Goal: Task Accomplishment & Management: Complete application form

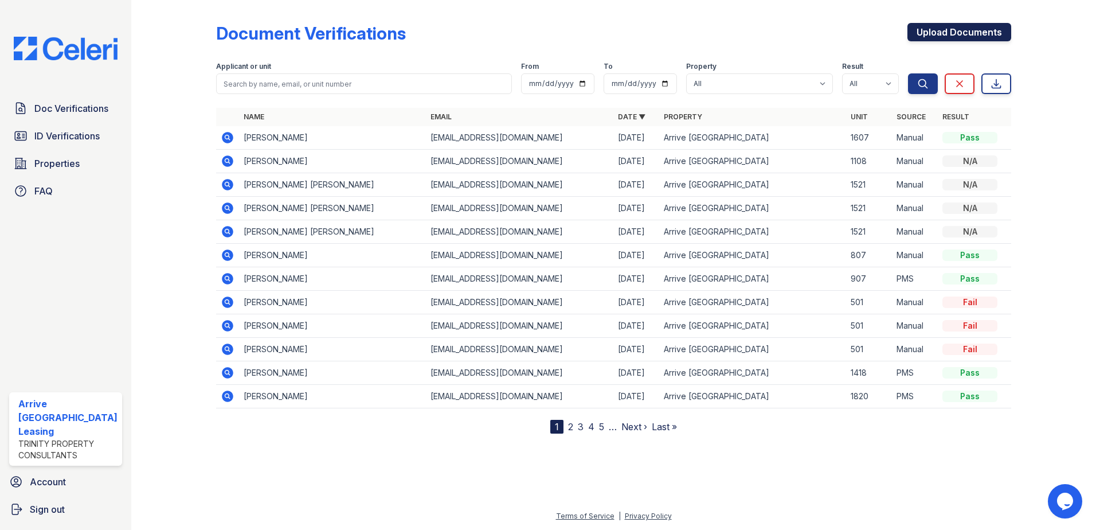
click at [948, 23] on link "Upload Documents" at bounding box center [960, 32] width 104 height 18
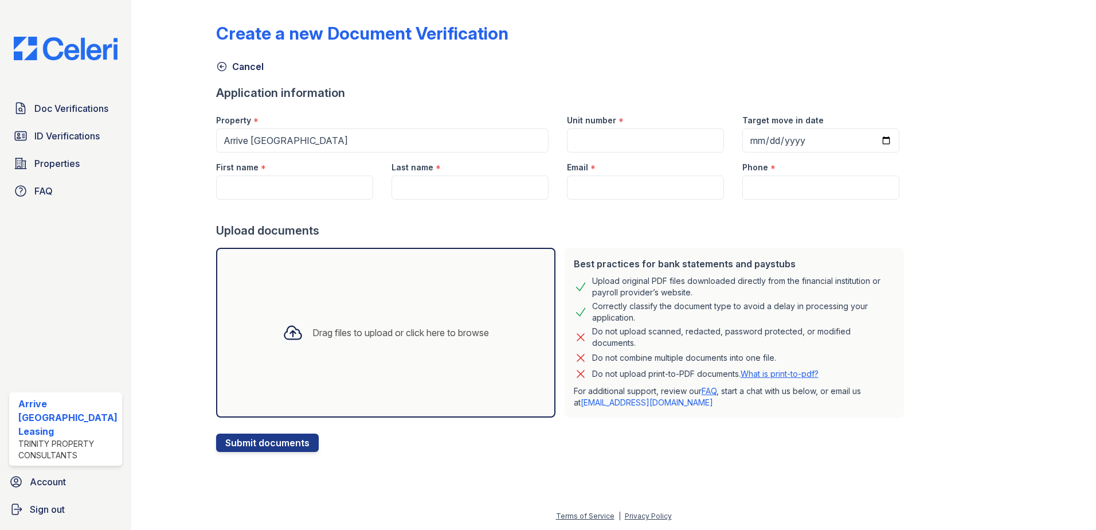
click at [294, 332] on icon at bounding box center [293, 332] width 21 height 21
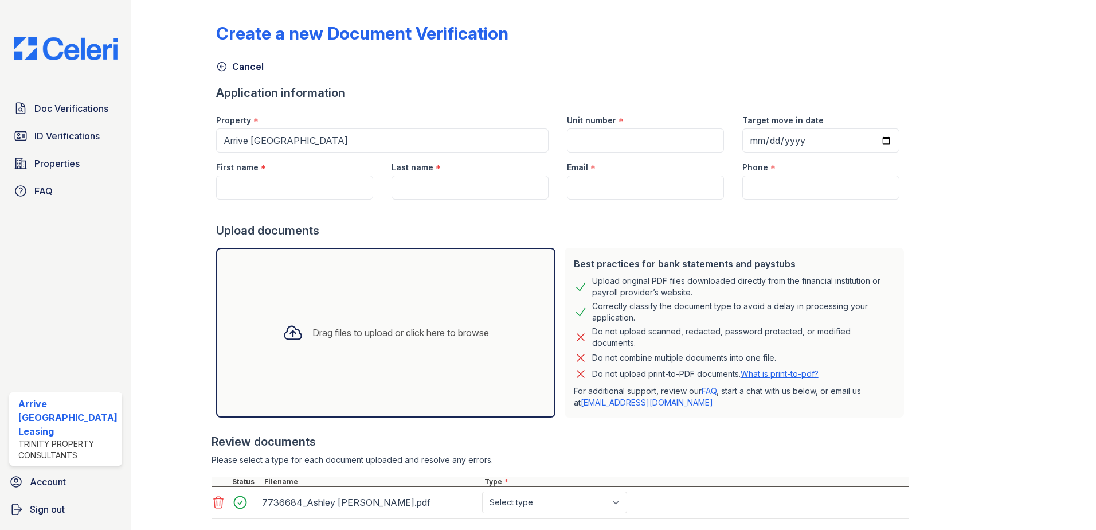
click at [313, 501] on div "7736684_Ashley [PERSON_NAME].pdf" at bounding box center [370, 502] width 216 height 18
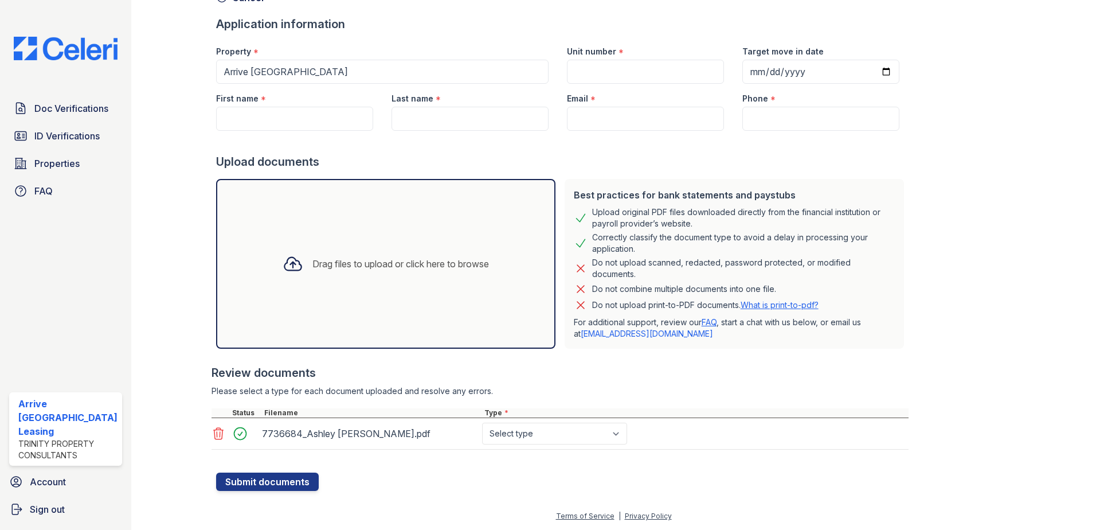
click at [225, 434] on link at bounding box center [220, 434] width 16 height 14
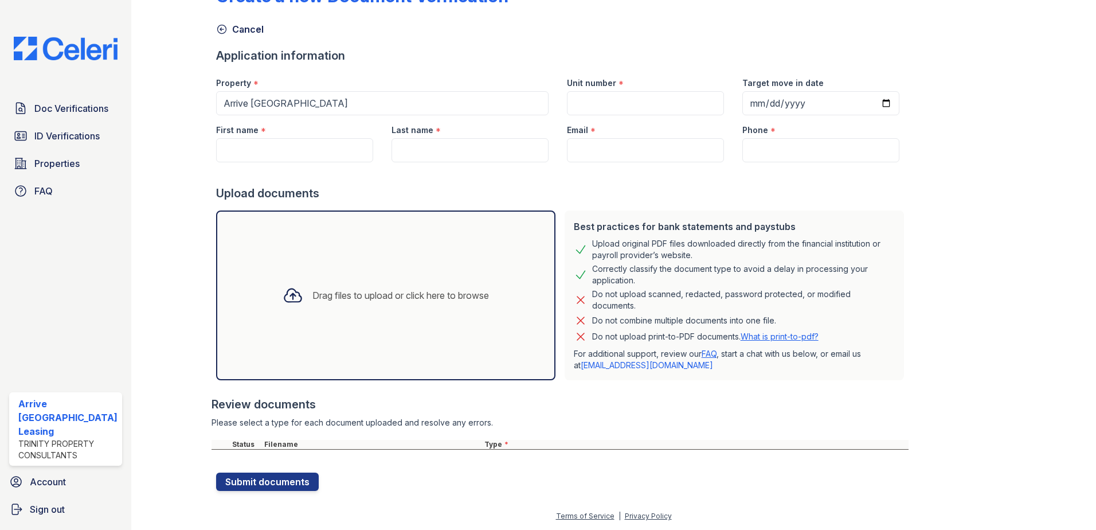
click at [325, 289] on div "Drag files to upload or click here to browse" at bounding box center [401, 295] width 177 height 14
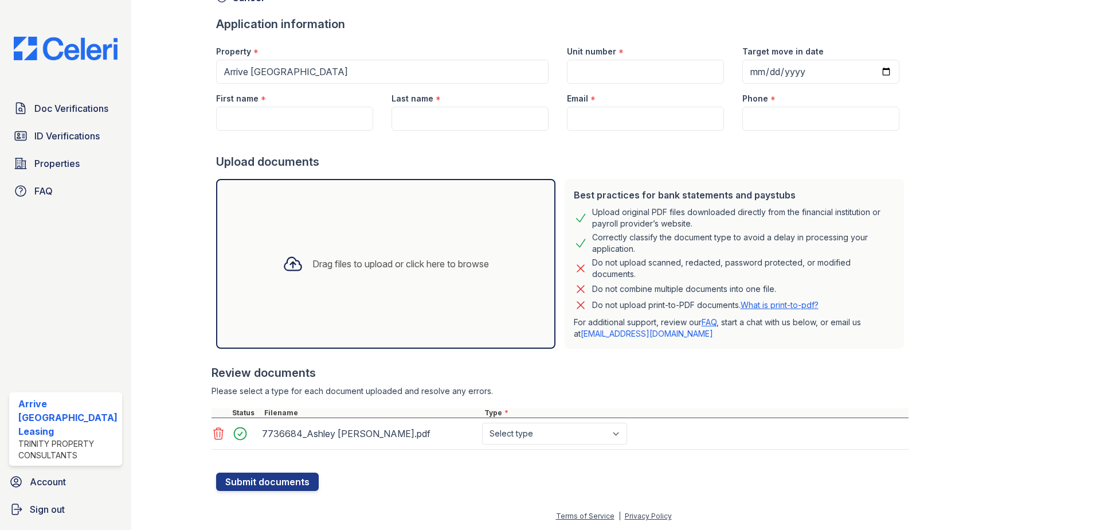
scroll to position [0, 0]
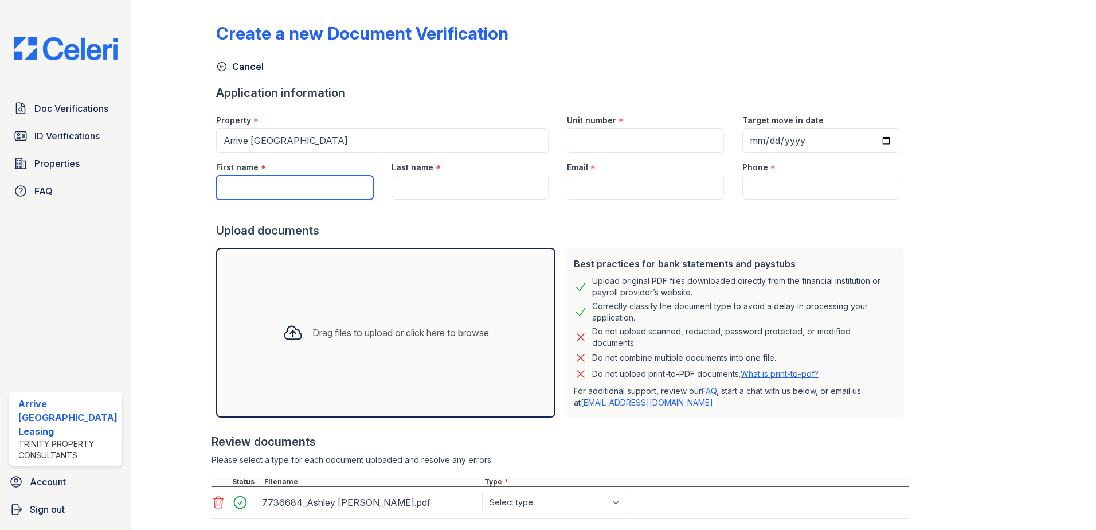
click at [331, 183] on input "First name" at bounding box center [294, 187] width 157 height 24
paste input "[PERSON_NAME]"
type input "[PERSON_NAME]"
type input "[EMAIL_ADDRESS][DOMAIN_NAME]"
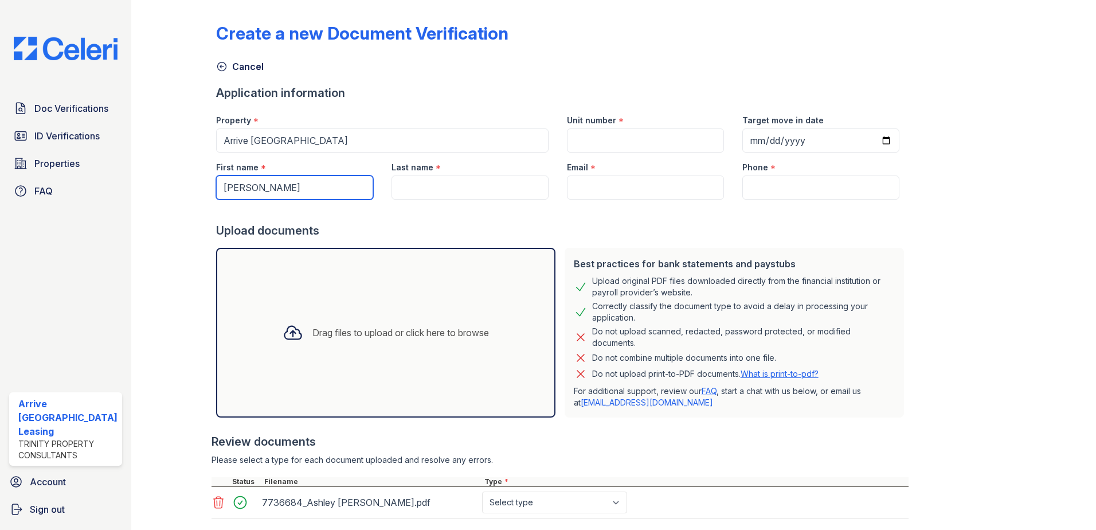
type input "3017683800"
type input "[PERSON_NAME]"
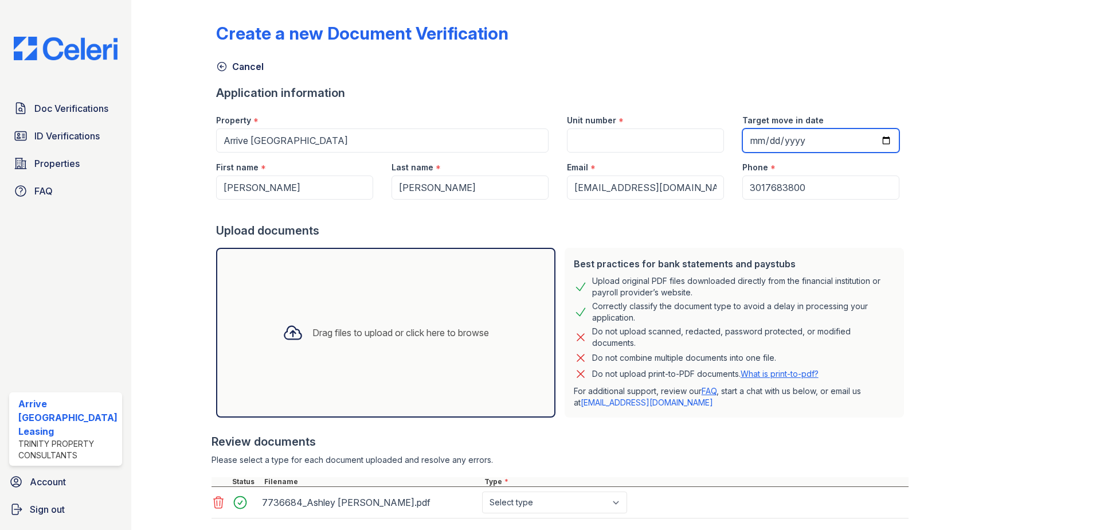
click at [743, 140] on input "Target move in date" at bounding box center [821, 140] width 157 height 24
type input "0025-08-22"
click at [600, 142] on input "Unit number" at bounding box center [645, 140] width 157 height 24
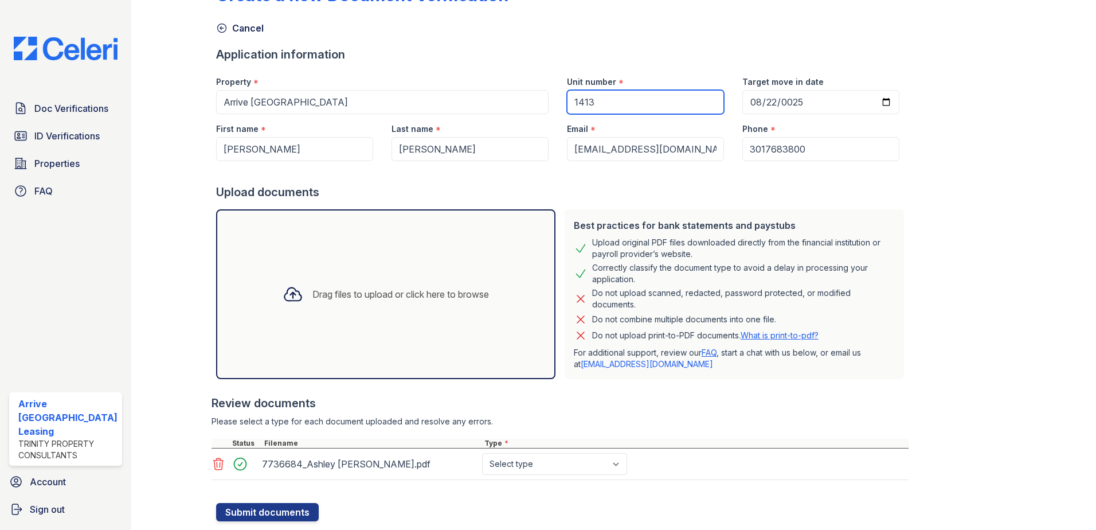
scroll to position [69, 0]
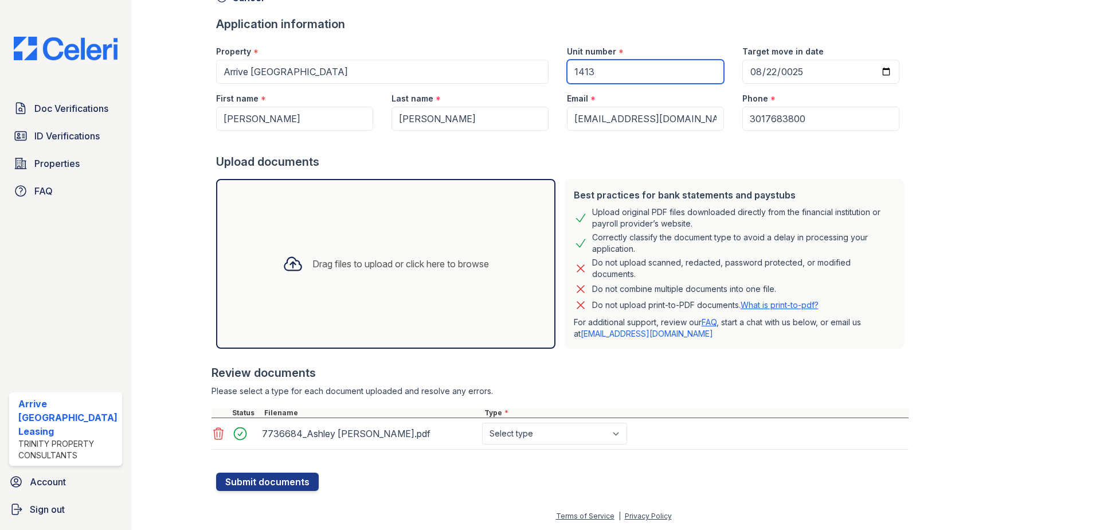
type input "1413"
click at [612, 427] on select "Select type Paystub Bank Statement Offer Letter Tax Documents Benefit Award Let…" at bounding box center [554, 434] width 145 height 22
select select "bank_statement"
click at [482, 423] on select "Select type Paystub Bank Statement Offer Letter Tax Documents Benefit Award Let…" at bounding box center [554, 434] width 145 height 22
click at [290, 475] on button "Submit documents" at bounding box center [267, 482] width 103 height 18
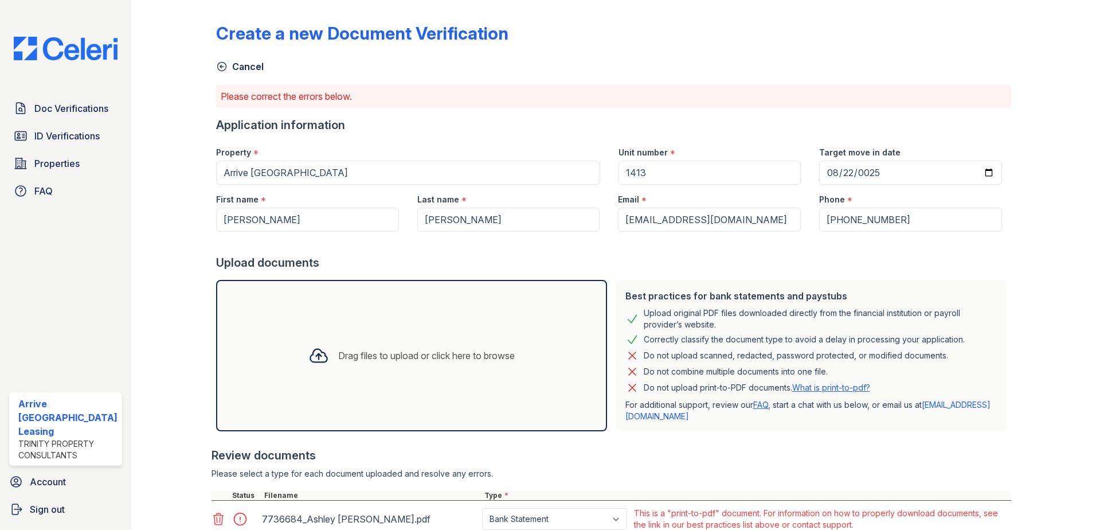
scroll to position [88, 0]
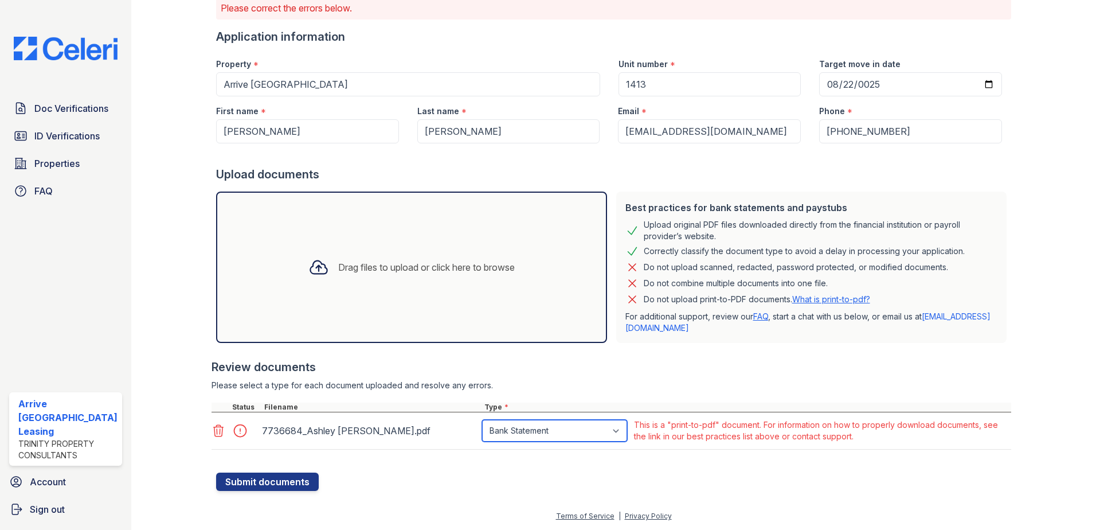
click at [587, 432] on select "Paystub Bank Statement Offer Letter Tax Documents Benefit Award Letter Investme…" at bounding box center [554, 431] width 145 height 22
select select "investment_account_statement"
click at [482, 420] on select "Paystub Bank Statement Offer Letter Tax Documents Benefit Award Letter Investme…" at bounding box center [554, 431] width 145 height 22
drag, startPoint x: 248, startPoint y: 485, endPoint x: 301, endPoint y: 479, distance: 53.6
click at [248, 485] on button "Submit documents" at bounding box center [267, 482] width 103 height 18
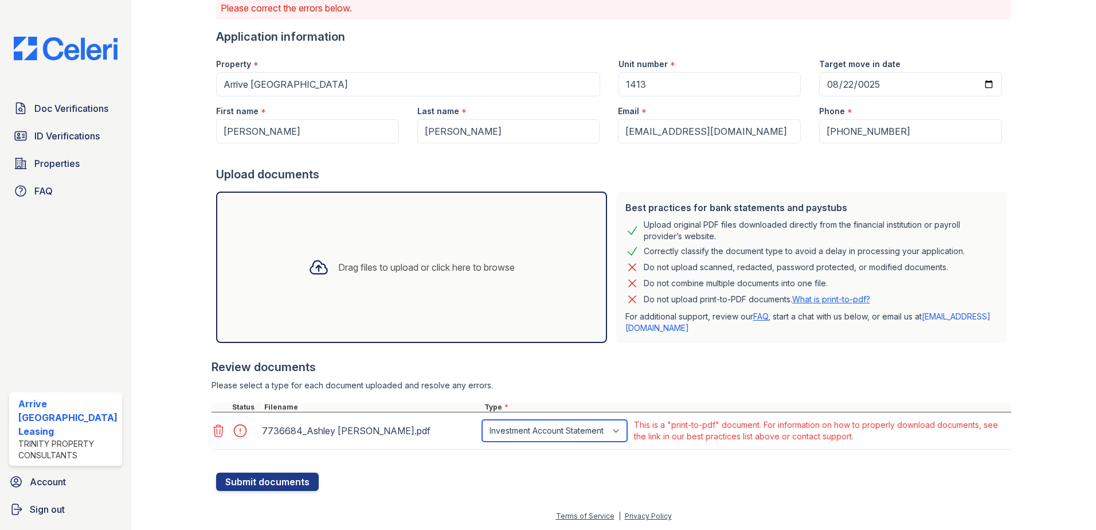
click at [589, 427] on select "Paystub Bank Statement Offer Letter Tax Documents Benefit Award Letter Investme…" at bounding box center [554, 431] width 145 height 22
click at [98, 115] on span "Doc Verifications" at bounding box center [71, 108] width 74 height 14
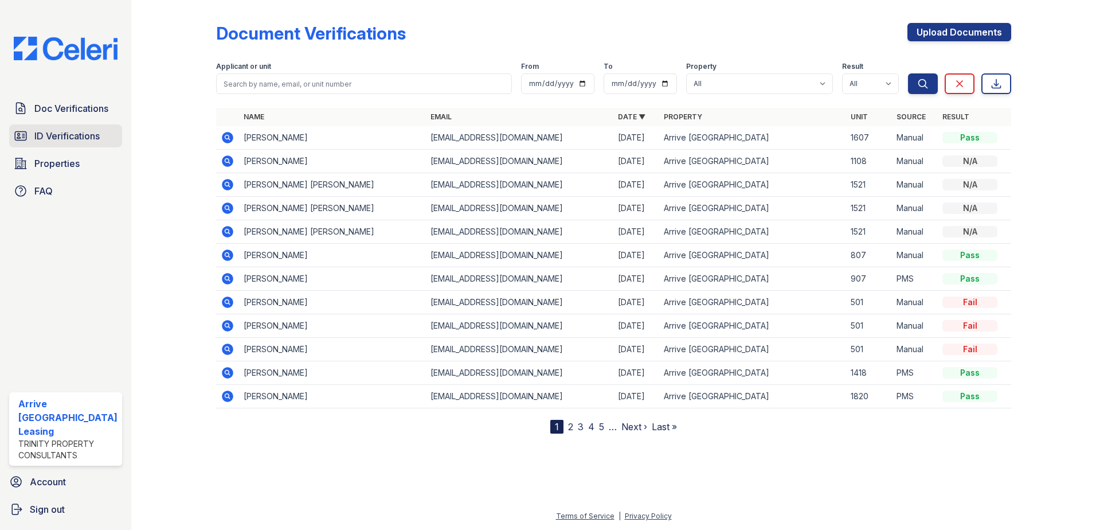
click at [46, 135] on span "ID Verifications" at bounding box center [66, 136] width 65 height 14
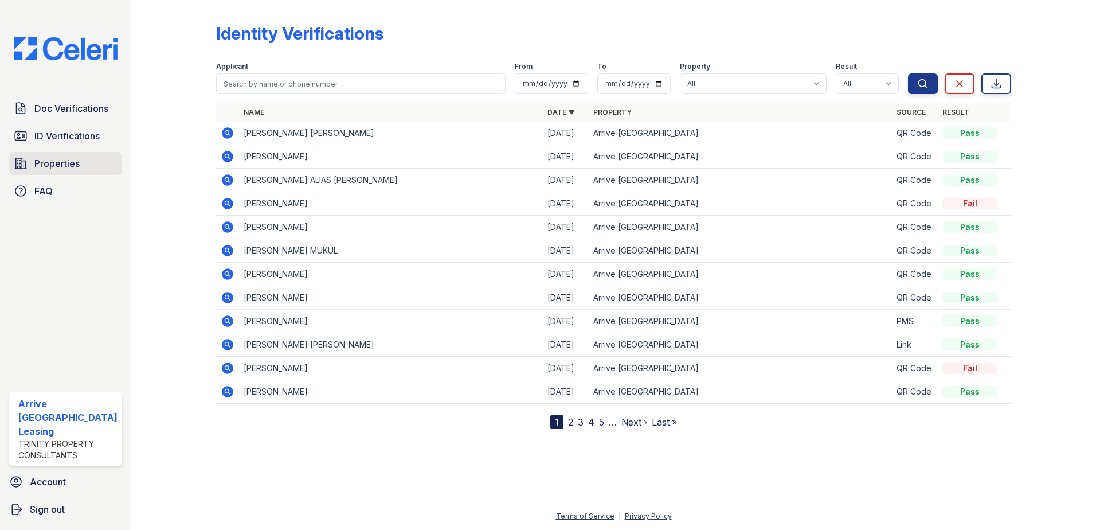
click at [79, 157] on span "Properties" at bounding box center [56, 164] width 45 height 14
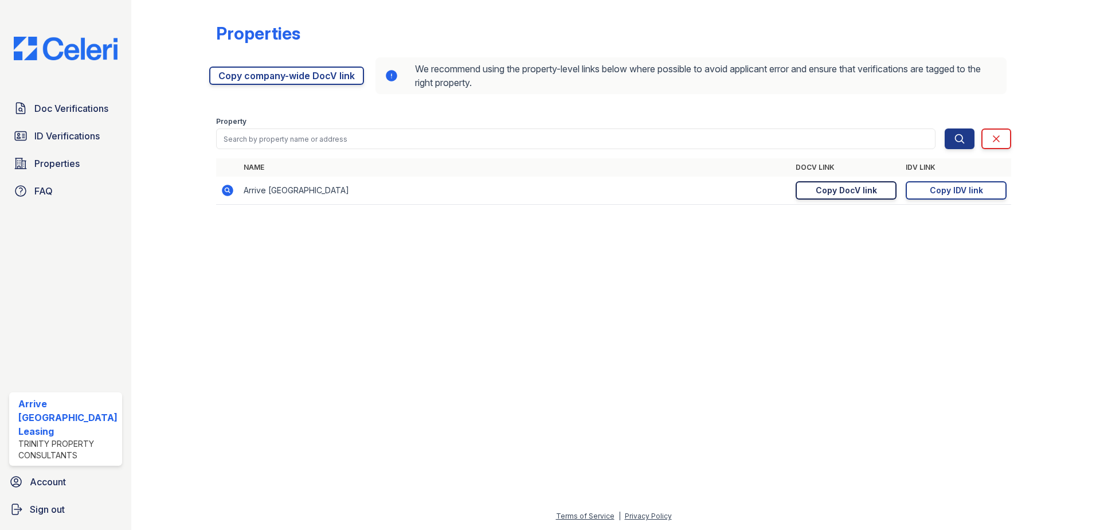
click at [861, 190] on div "Copy DocV link" at bounding box center [846, 190] width 61 height 11
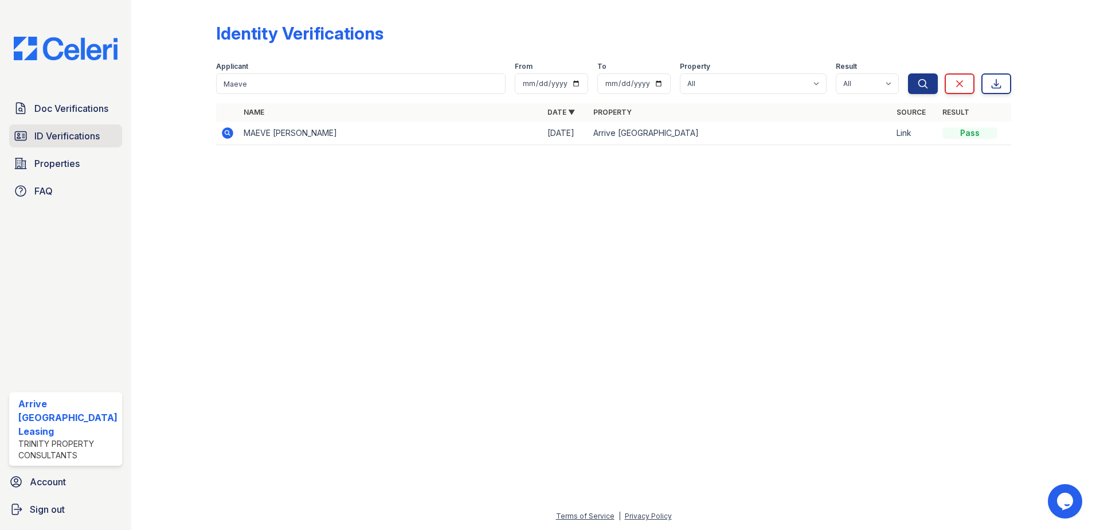
click at [85, 131] on span "ID Verifications" at bounding box center [66, 136] width 65 height 14
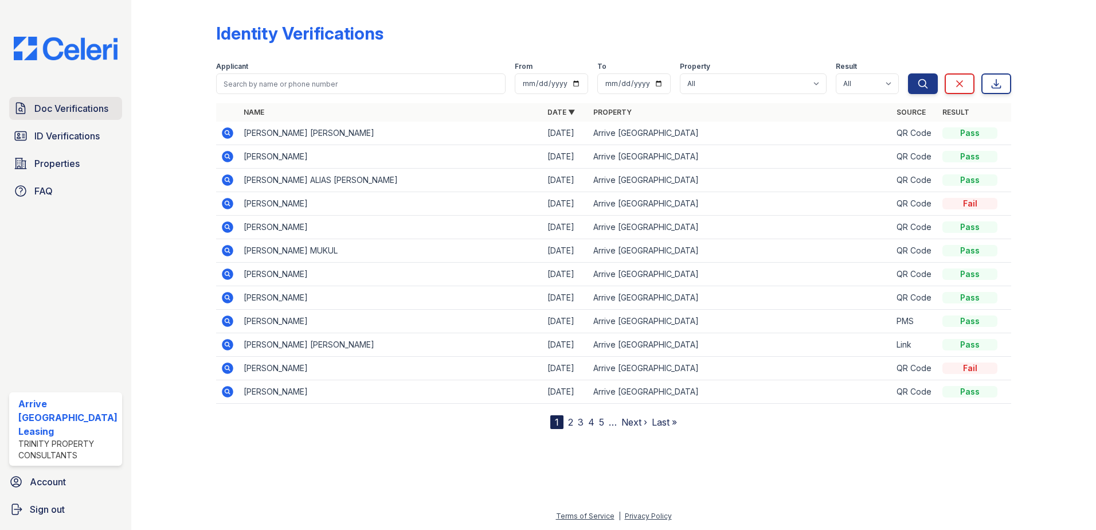
click at [75, 111] on span "Doc Verifications" at bounding box center [71, 108] width 74 height 14
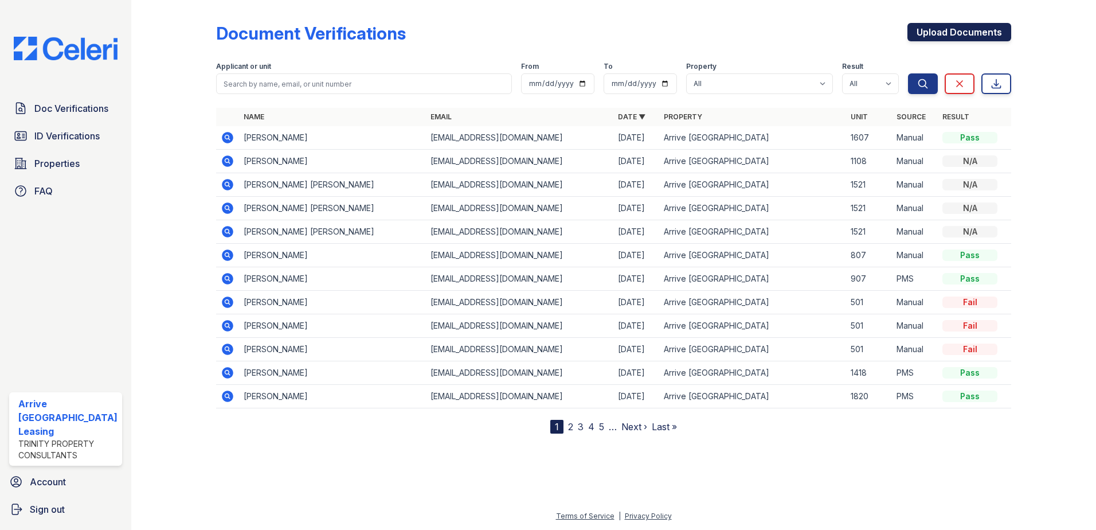
click at [955, 28] on link "Upload Documents" at bounding box center [960, 32] width 104 height 18
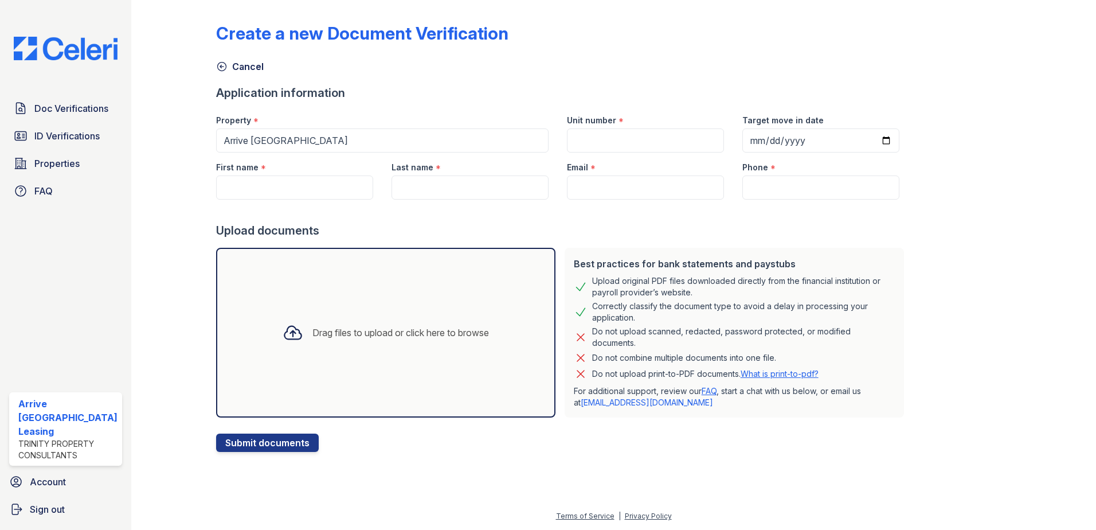
click at [339, 331] on div "Drag files to upload or click here to browse" at bounding box center [401, 333] width 177 height 14
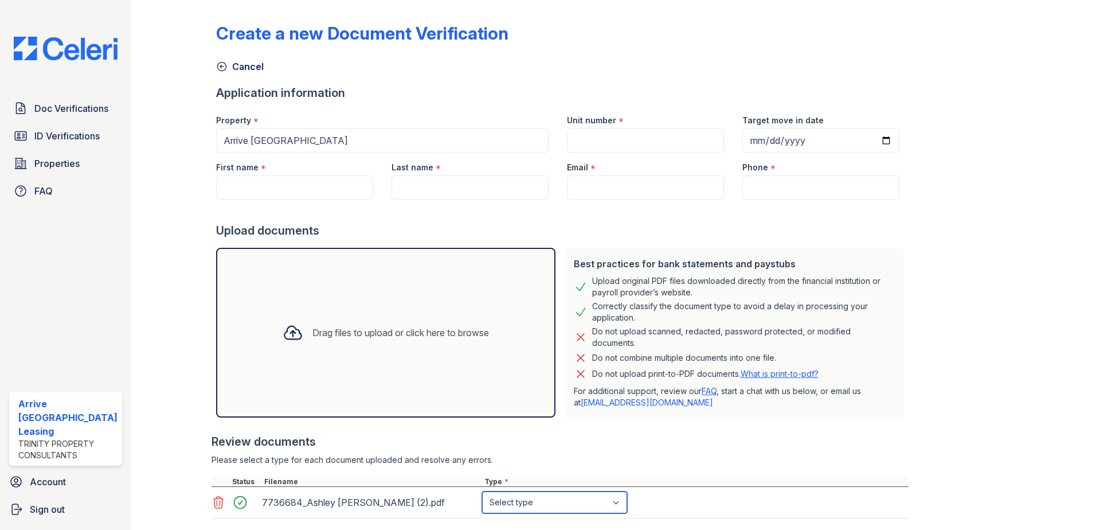
click at [601, 502] on select "Select type Paystub Bank Statement Offer Letter Tax Documents Benefit Award Let…" at bounding box center [554, 502] width 145 height 22
select select "bank_statement"
click at [482, 491] on select "Select type Paystub Bank Statement Offer Letter Tax Documents Benefit Award Let…" at bounding box center [554, 502] width 145 height 22
click at [253, 189] on input "First name" at bounding box center [294, 187] width 157 height 24
type input "Q"
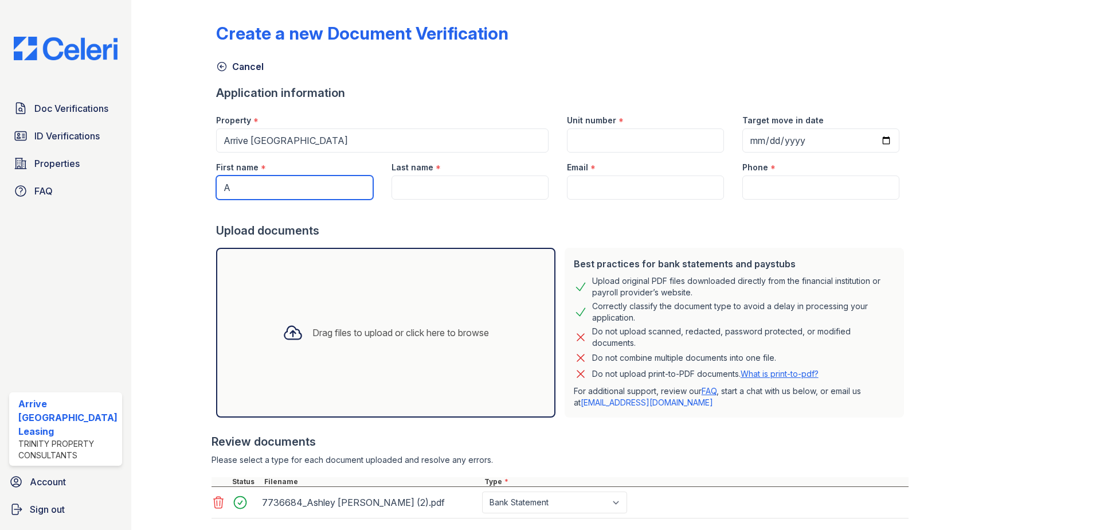
type input "[PERSON_NAME]"
type input "[EMAIL_ADDRESS][DOMAIN_NAME]"
type input "3017683800"
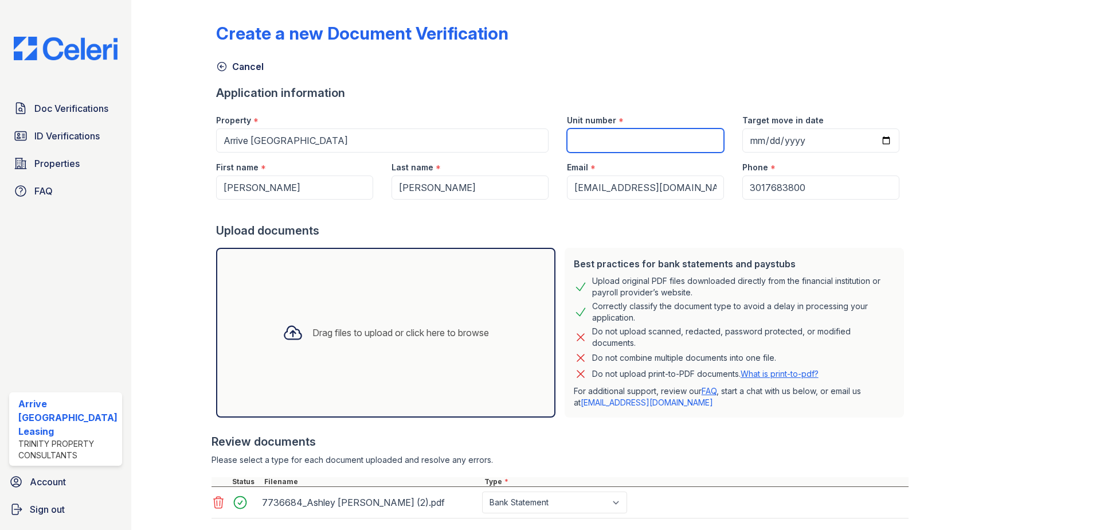
click at [645, 142] on input "Unit number" at bounding box center [645, 140] width 157 height 24
type input "1413"
click at [748, 139] on input "Target move in date" at bounding box center [821, 140] width 157 height 24
click at [865, 138] on input "Target move in date" at bounding box center [821, 140] width 157 height 24
type input "2025-08-22"
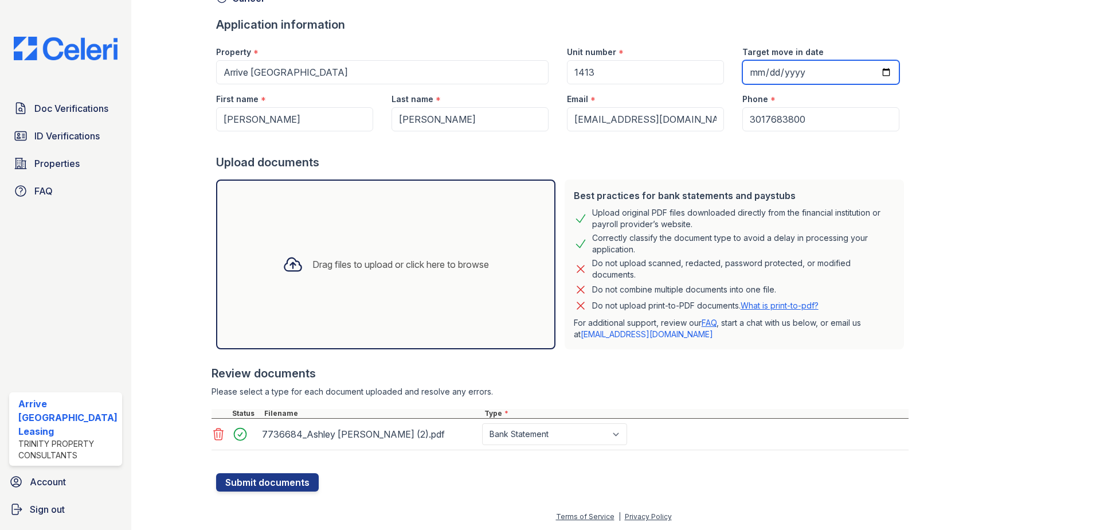
scroll to position [69, 0]
click at [302, 483] on button "Submit documents" at bounding box center [267, 482] width 103 height 18
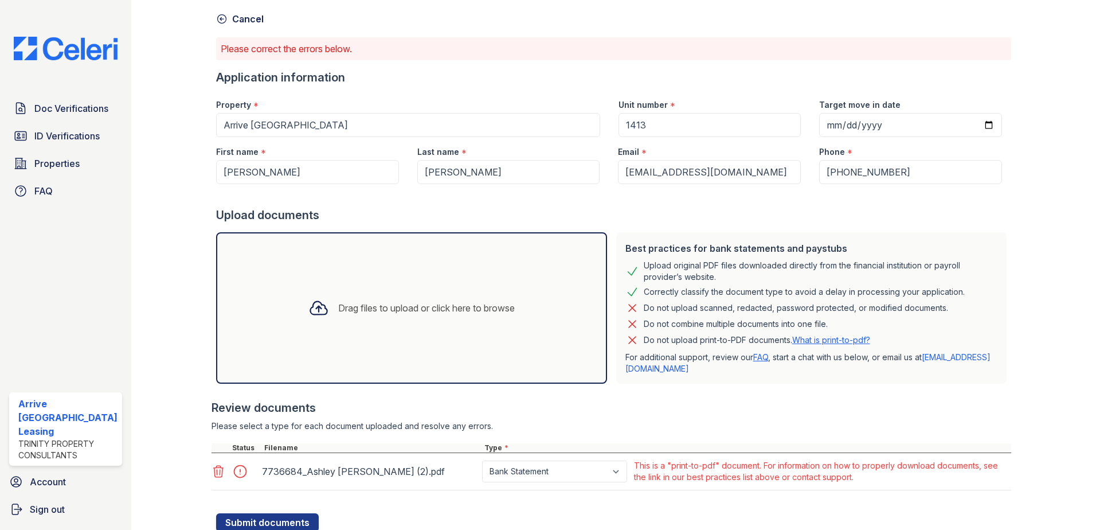
scroll to position [88, 0]
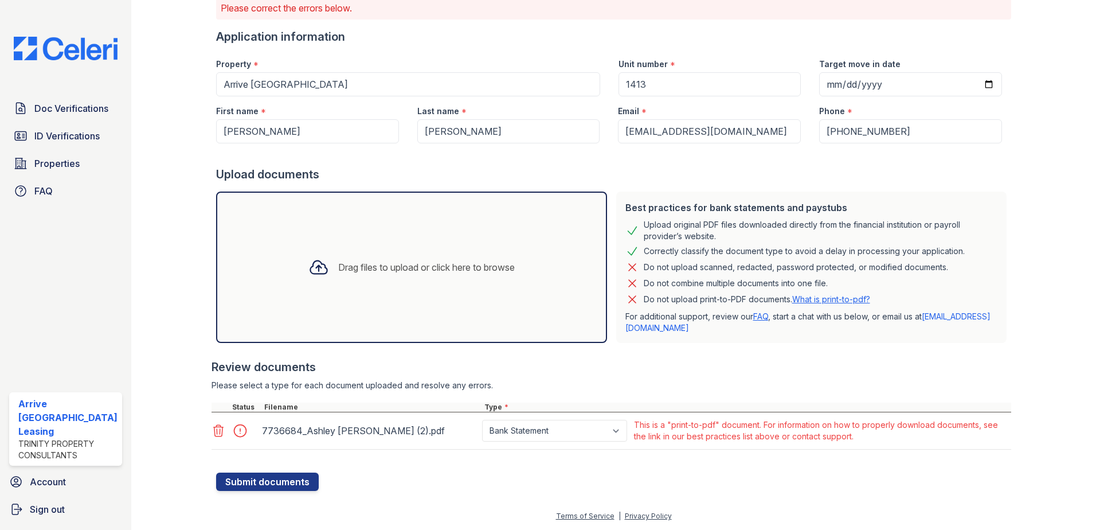
click at [206, 432] on div at bounding box center [183, 203] width 67 height 575
click at [217, 432] on icon at bounding box center [219, 431] width 14 height 14
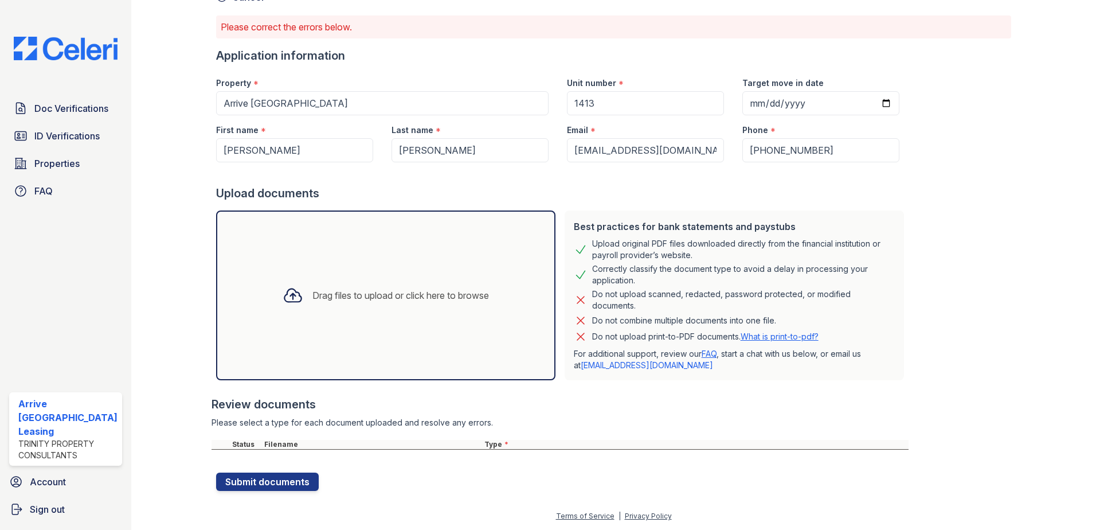
click at [290, 304] on icon at bounding box center [293, 295] width 21 height 21
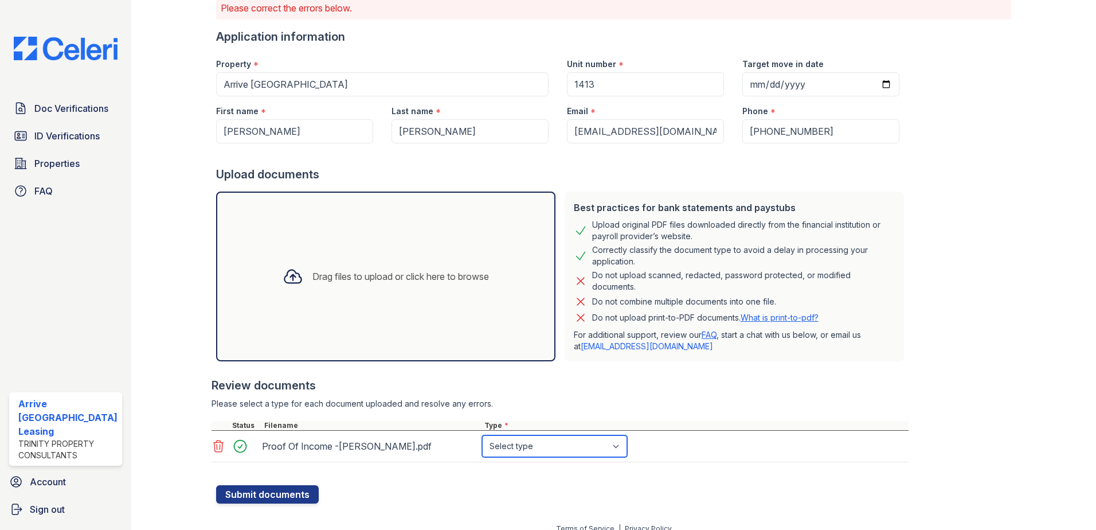
click at [609, 443] on select "Select type Paystub Bank Statement Offer Letter Tax Documents Benefit Award Let…" at bounding box center [554, 446] width 145 height 22
select select "bank_statement"
click at [482, 435] on select "Select type Paystub Bank Statement Offer Letter Tax Documents Benefit Award Let…" at bounding box center [554, 446] width 145 height 22
click at [272, 498] on button "Submit documents" at bounding box center [267, 494] width 103 height 18
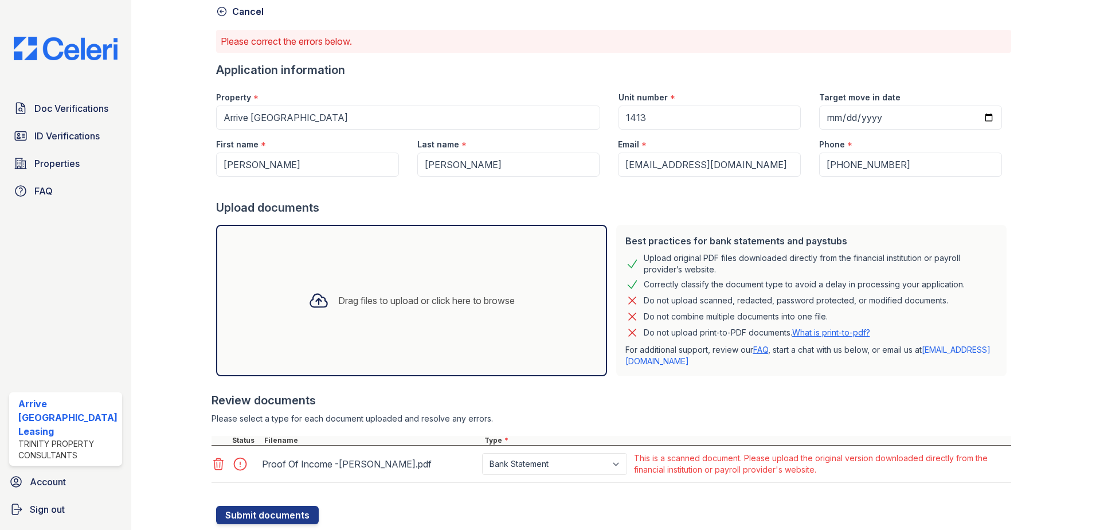
scroll to position [0, 0]
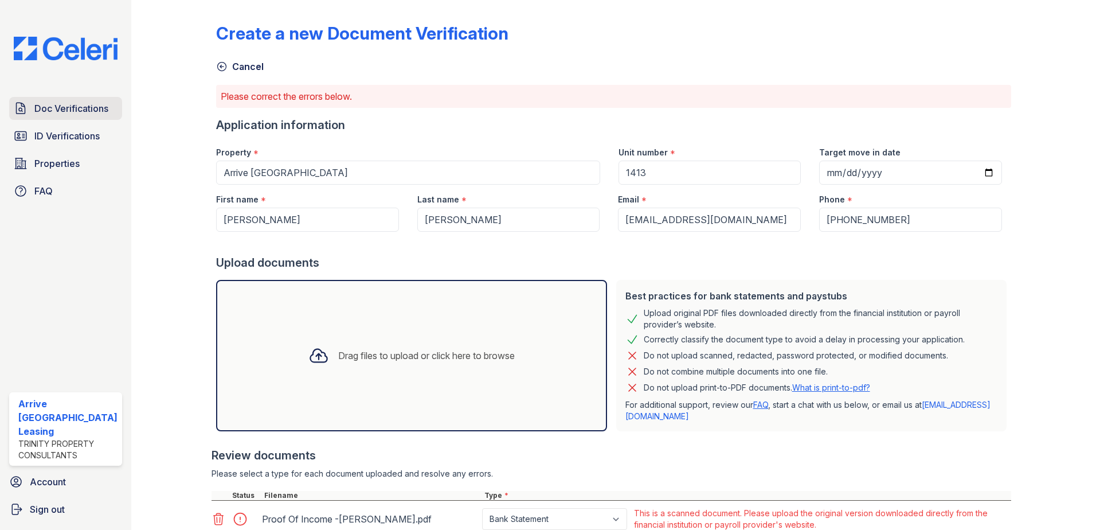
click at [91, 118] on link "Doc Verifications" at bounding box center [65, 108] width 113 height 23
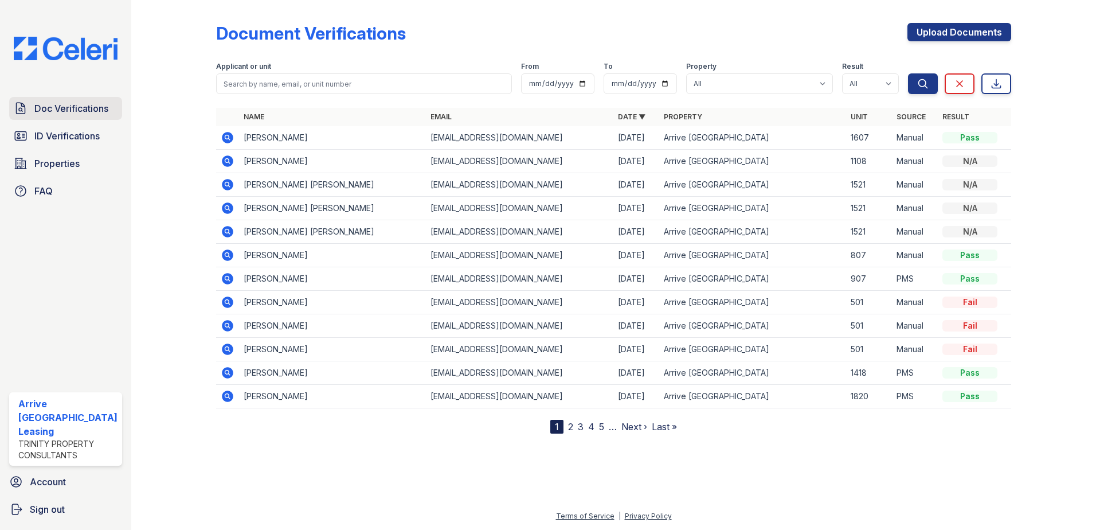
click at [83, 111] on span "Doc Verifications" at bounding box center [71, 108] width 74 height 14
click at [85, 133] on span "ID Verifications" at bounding box center [66, 136] width 65 height 14
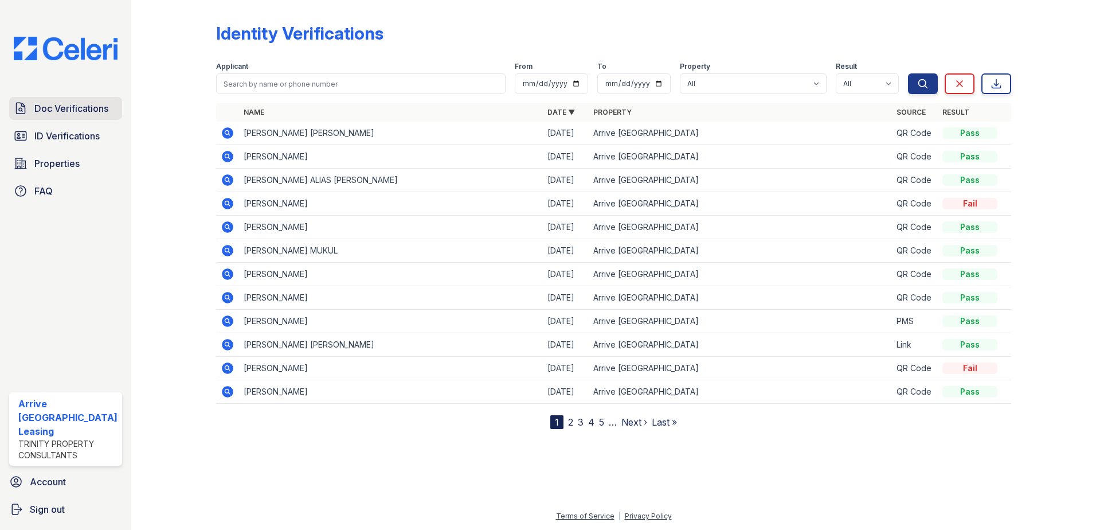
click at [85, 111] on span "Doc Verifications" at bounding box center [71, 108] width 74 height 14
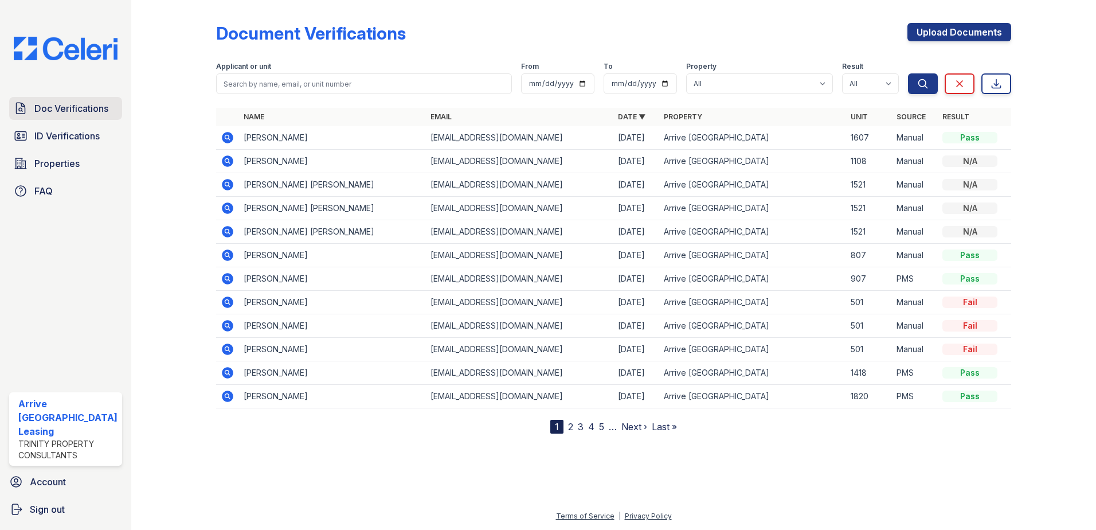
click at [73, 107] on span "Doc Verifications" at bounding box center [71, 108] width 74 height 14
click at [948, 30] on link "Upload Documents" at bounding box center [960, 32] width 104 height 18
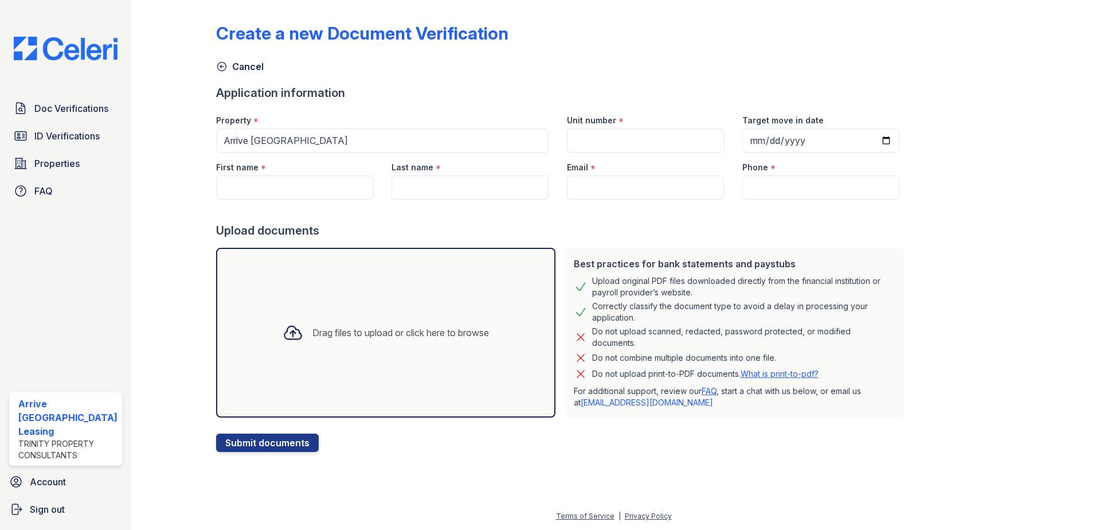
click at [283, 332] on icon at bounding box center [293, 332] width 21 height 21
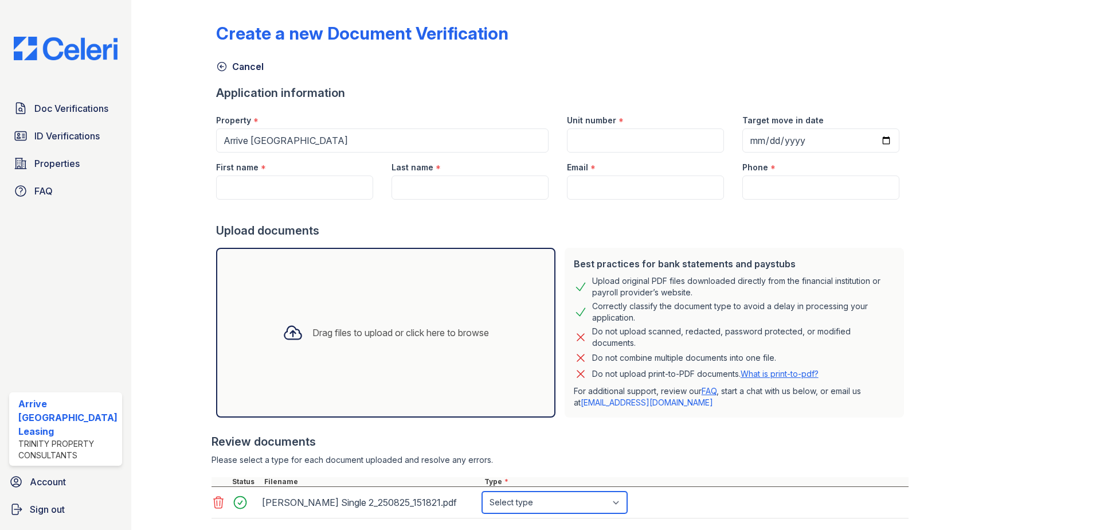
drag, startPoint x: 613, startPoint y: 501, endPoint x: 612, endPoint y: 494, distance: 6.9
click at [612, 501] on select "Select type Paystub Bank Statement Offer Letter Tax Documents Benefit Award Let…" at bounding box center [554, 502] width 145 height 22
select select "bank_statement"
click at [482, 491] on select "Select type Paystub Bank Statement Offer Letter Tax Documents Benefit Award Let…" at bounding box center [554, 502] width 145 height 22
click at [271, 183] on input "First name" at bounding box center [294, 187] width 157 height 24
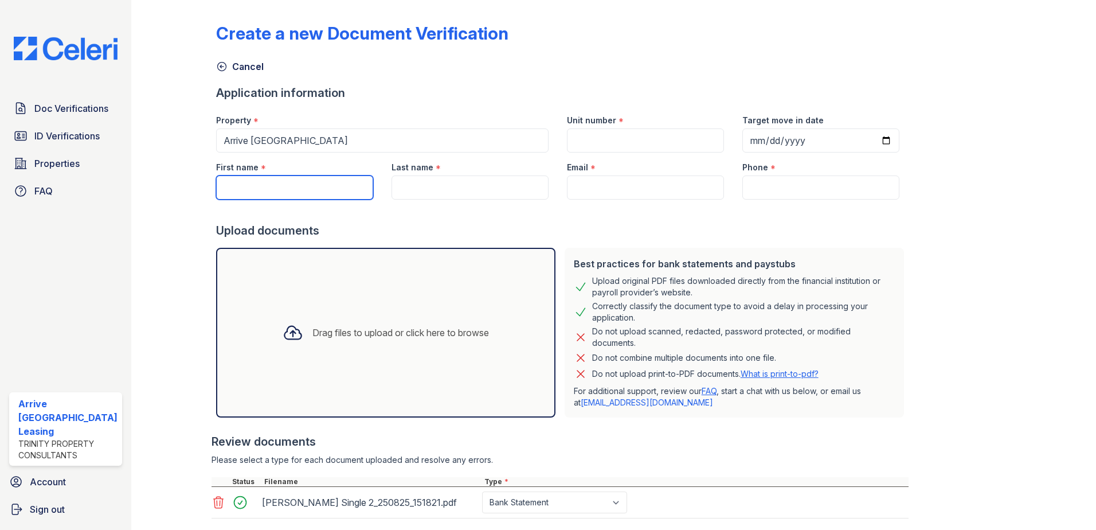
type input "[PERSON_NAME]"
type input "[EMAIL_ADDRESS][DOMAIN_NAME]"
type input "3017683800"
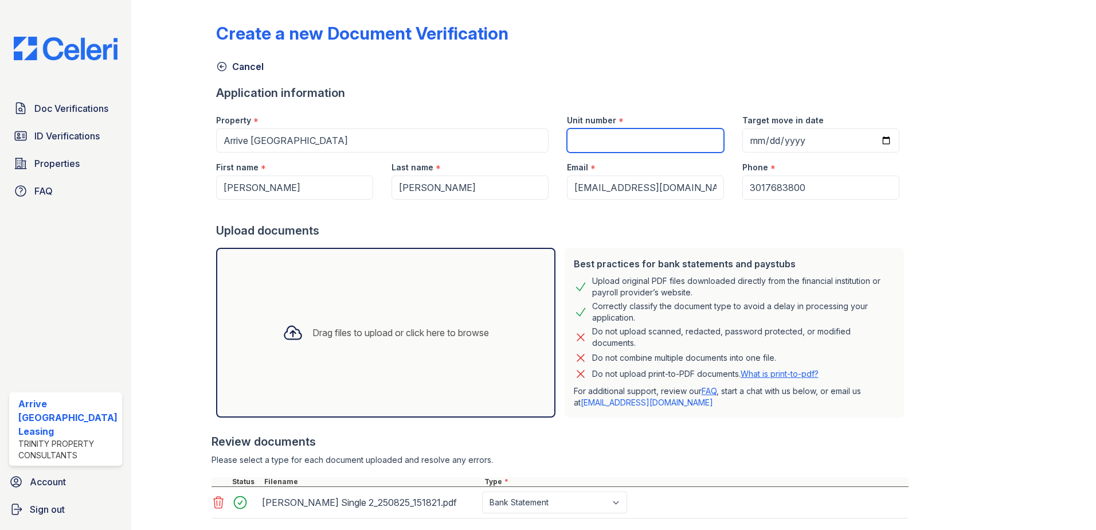
click at [655, 145] on input "Unit number" at bounding box center [645, 140] width 157 height 24
type input "1413"
click at [745, 139] on input "Target move in date" at bounding box center [821, 140] width 157 height 24
type input "2025-08-22"
click at [786, 325] on div "Best practices for bank statements and paystubs Upload original PDF files downl…" at bounding box center [734, 333] width 339 height 170
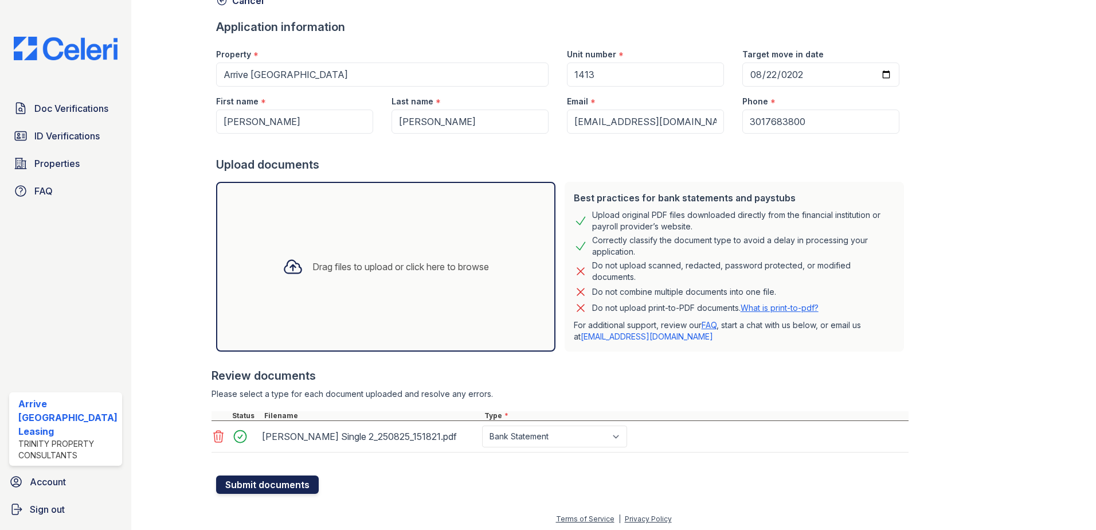
scroll to position [69, 0]
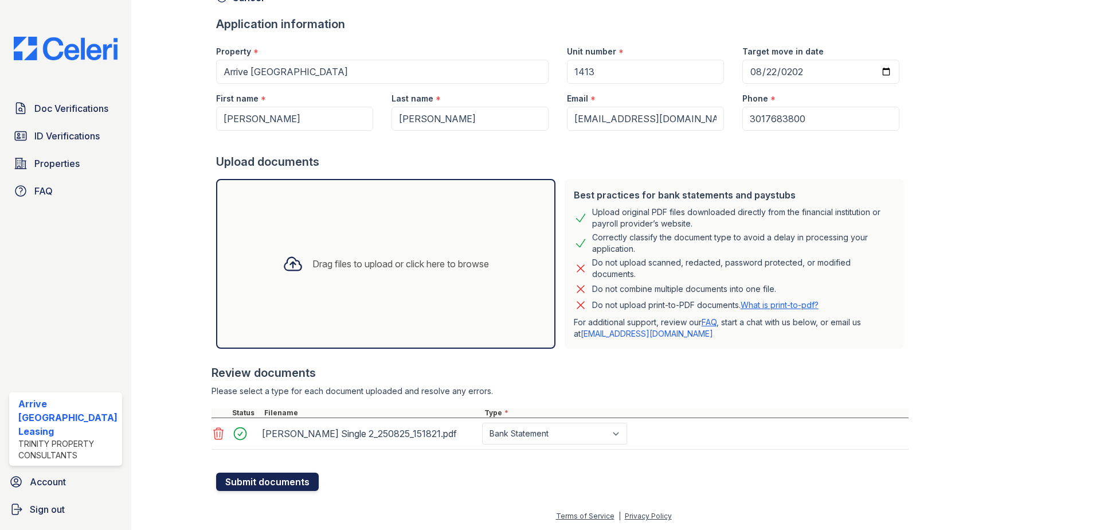
click at [255, 490] on button "Submit documents" at bounding box center [267, 482] width 103 height 18
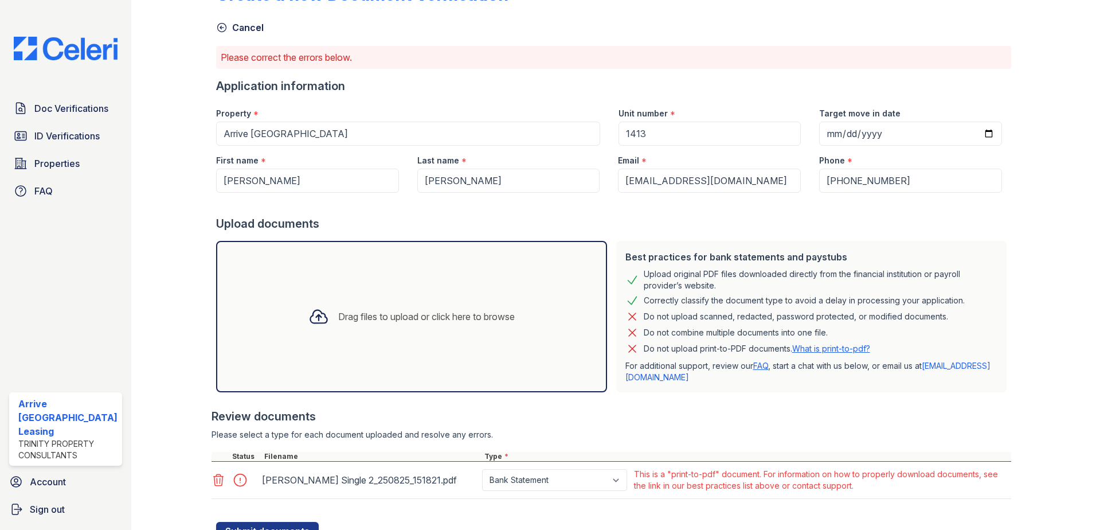
scroll to position [88, 0]
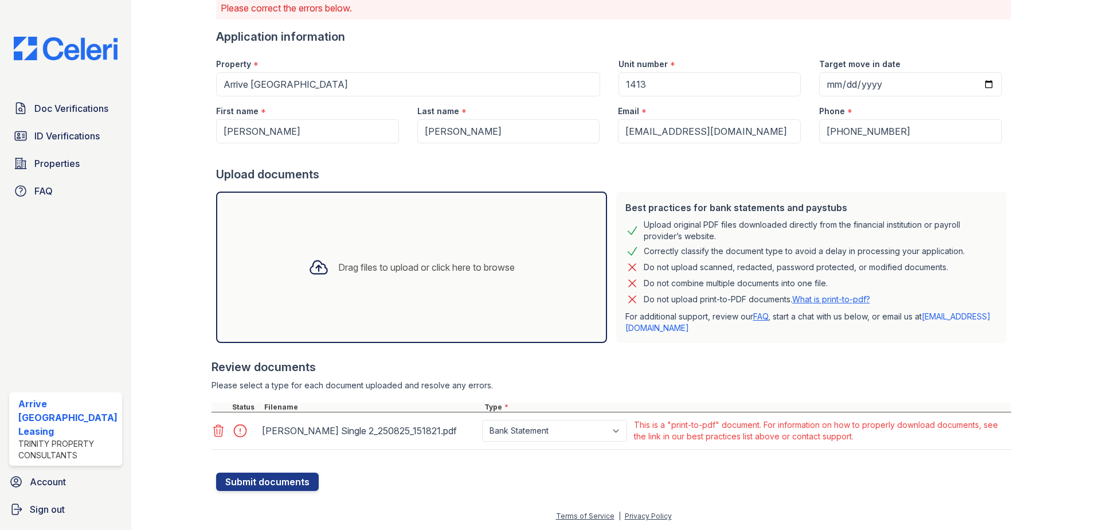
click at [219, 430] on icon at bounding box center [219, 431] width 14 height 14
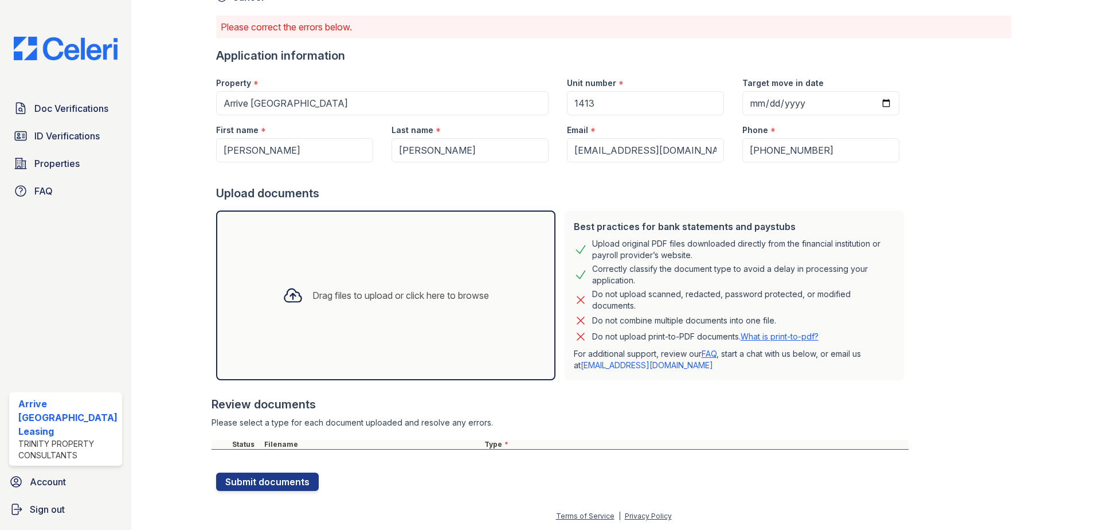
click at [338, 309] on div "Drag files to upload or click here to browse" at bounding box center [386, 295] width 225 height 39
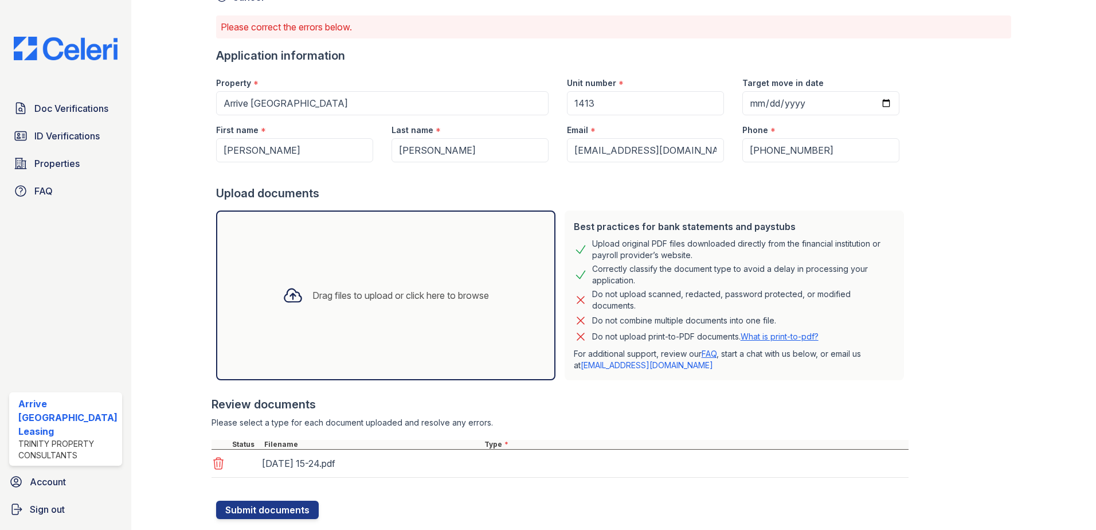
scroll to position [88, 0]
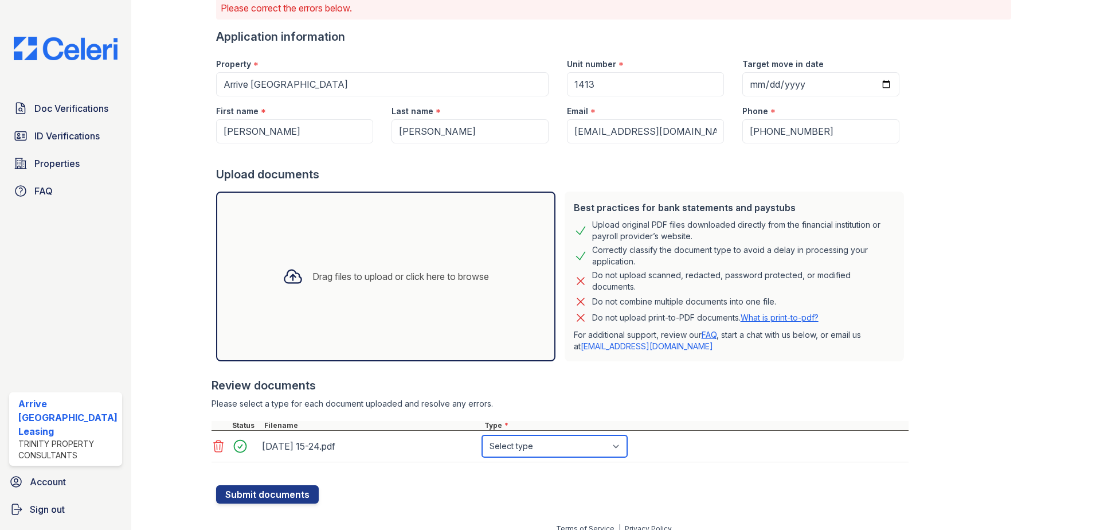
click at [625, 441] on select "Select type Paystub Bank Statement Offer Letter Tax Documents Benefit Award Let…" at bounding box center [554, 446] width 145 height 22
select select "bank_statement"
click at [482, 435] on select "Select type Paystub Bank Statement Offer Letter Tax Documents Benefit Award Let…" at bounding box center [554, 446] width 145 height 22
click at [264, 498] on button "Submit documents" at bounding box center [267, 494] width 103 height 18
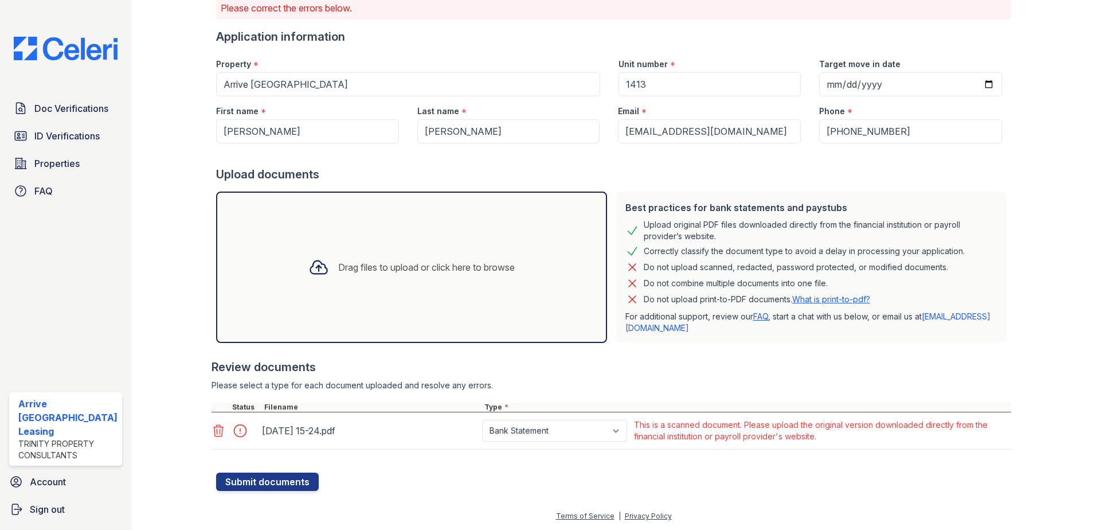
click at [837, 301] on link "What is print-to-pdf?" at bounding box center [831, 299] width 78 height 10
